Goal: Task Accomplishment & Management: Manage account settings

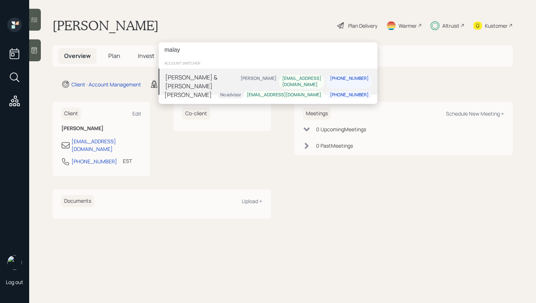
type input "malay"
click at [223, 79] on div "[PERSON_NAME] & [PERSON_NAME]" at bounding box center [201, 82] width 73 height 18
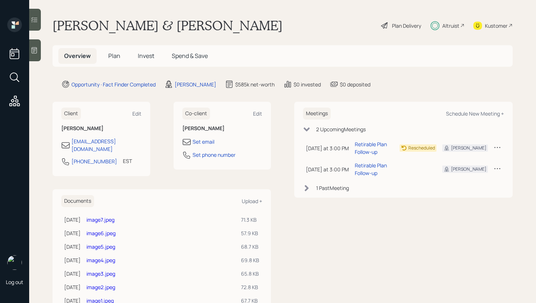
click at [150, 60] on span "Invest" at bounding box center [146, 56] width 16 height 8
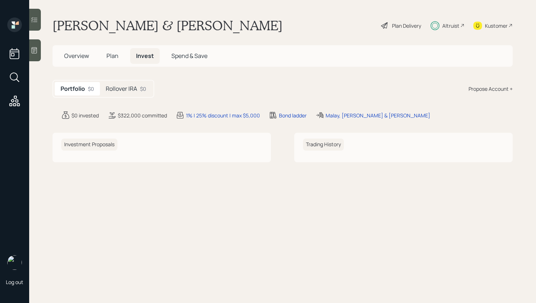
click at [131, 91] on h5 "Rollover IRA" at bounding box center [121, 88] width 31 height 7
